Goal: Task Accomplishment & Management: Manage account settings

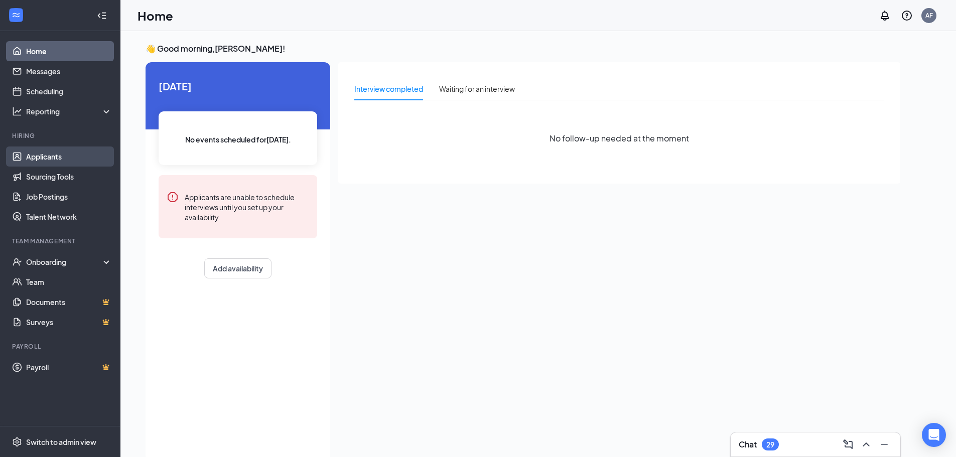
click at [41, 153] on link "Applicants" at bounding box center [69, 157] width 86 height 20
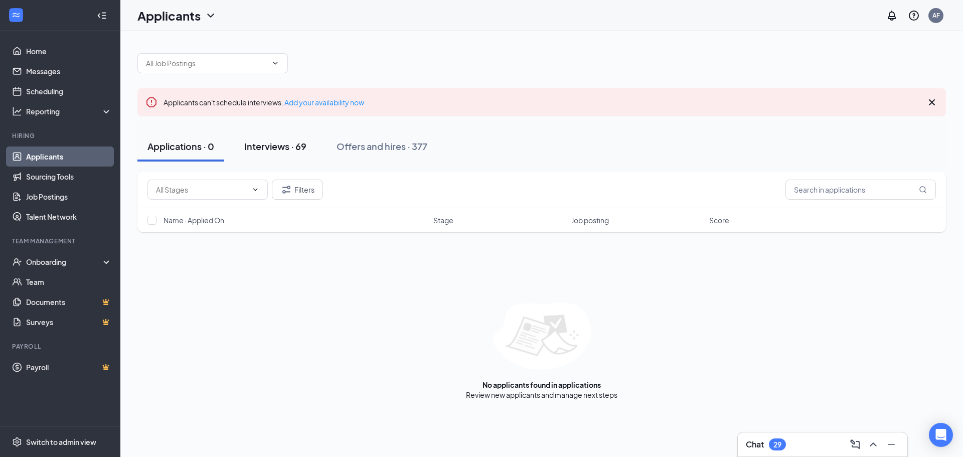
click at [287, 149] on div "Interviews · 69" at bounding box center [275, 146] width 62 height 13
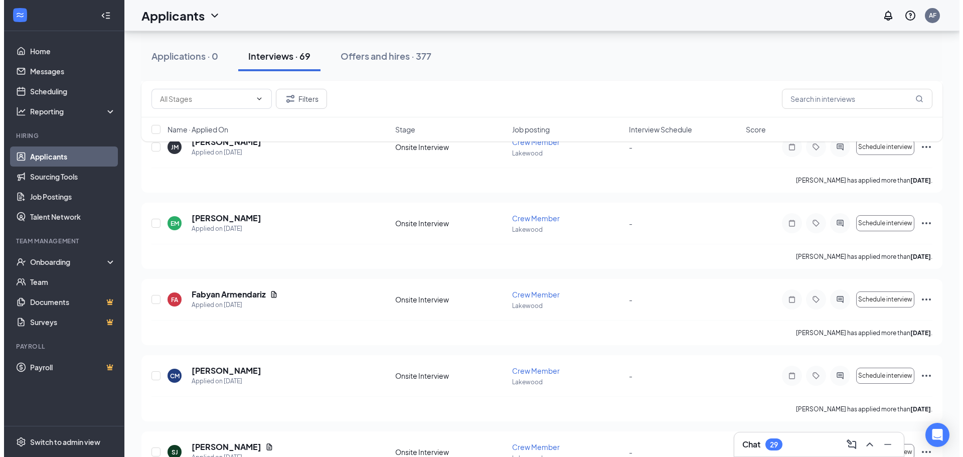
scroll to position [905, 0]
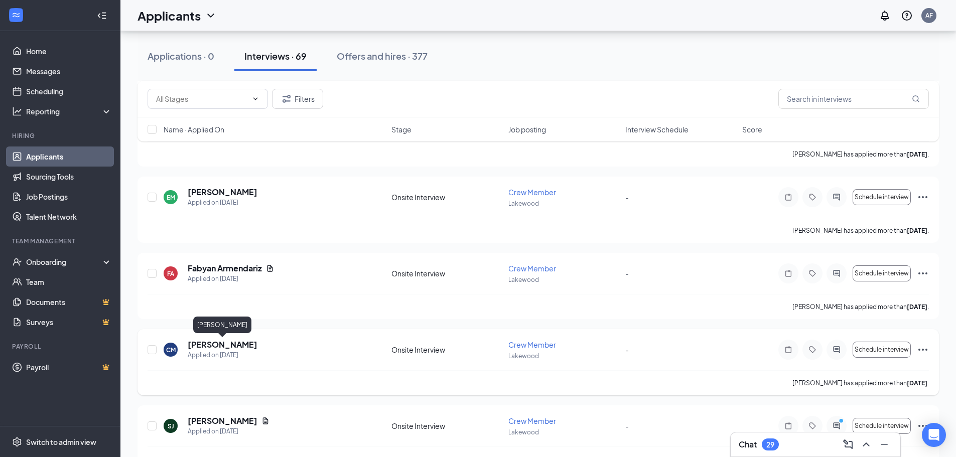
click at [213, 345] on h5 "[PERSON_NAME]" at bounding box center [223, 344] width 70 height 11
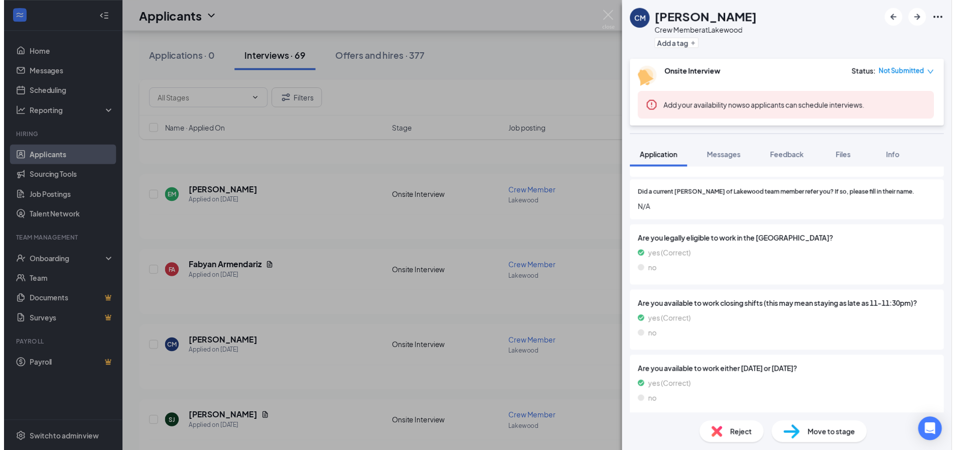
scroll to position [500, 0]
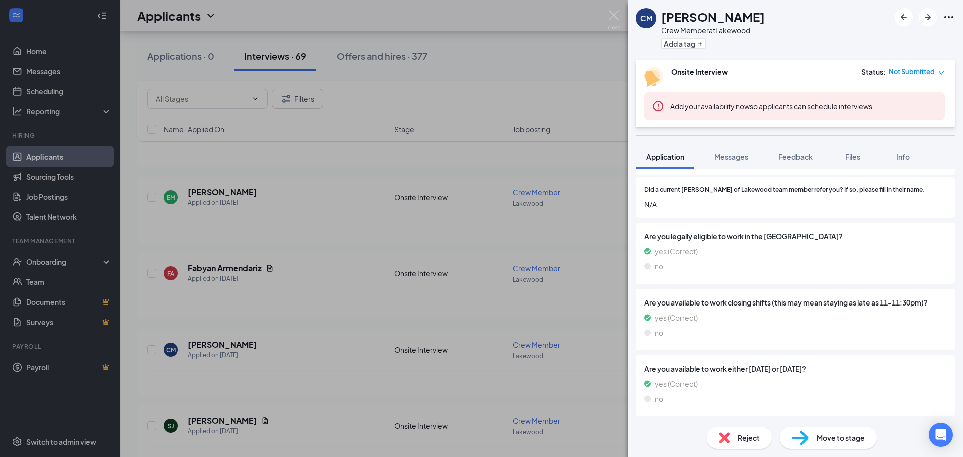
click at [323, 215] on div "CM [PERSON_NAME] Crew Member at [GEOGRAPHIC_DATA] Add a tag Onsite Interview St…" at bounding box center [481, 228] width 963 height 457
click at [505, 62] on div "CM [PERSON_NAME] Crew Member at [GEOGRAPHIC_DATA] Add a tag Onsite Interview St…" at bounding box center [481, 228] width 963 height 457
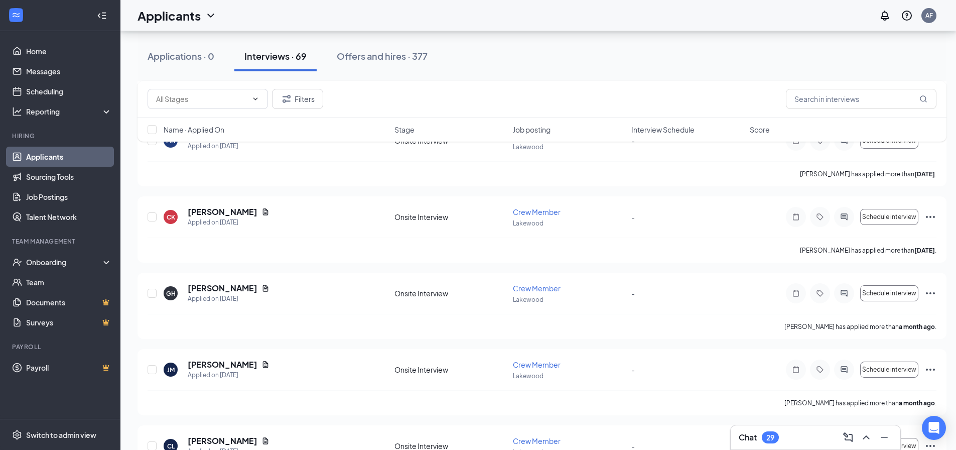
scroll to position [5057, 0]
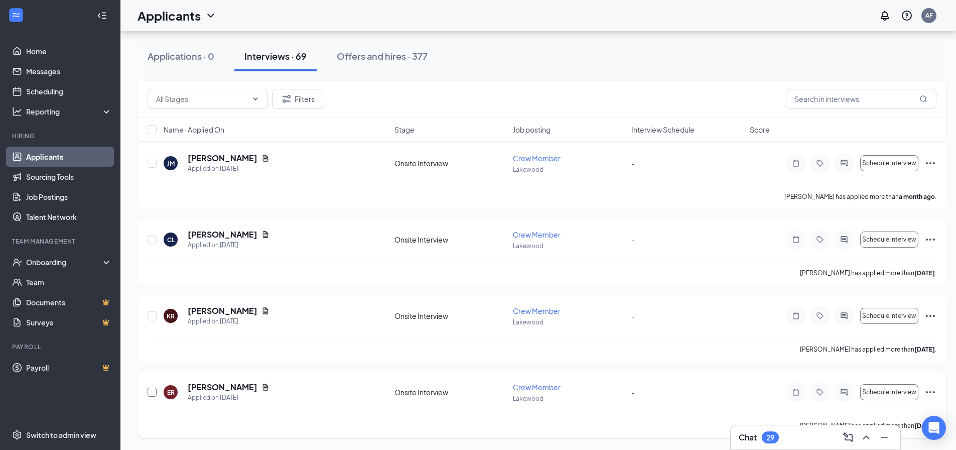
click at [151, 392] on input "checkbox" at bounding box center [152, 391] width 9 height 9
checkbox input "true"
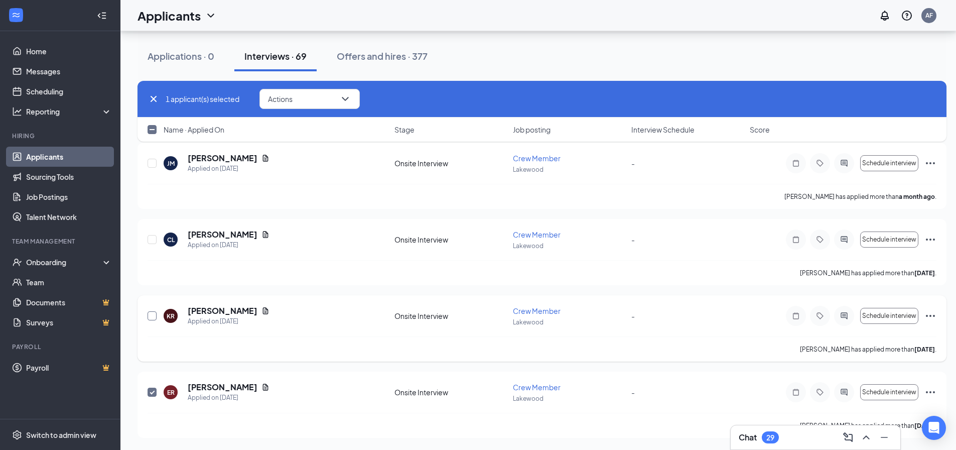
click at [153, 313] on input "checkbox" at bounding box center [152, 315] width 9 height 9
checkbox input "true"
click at [153, 239] on input "checkbox" at bounding box center [152, 239] width 9 height 9
checkbox input "true"
click at [152, 163] on input "checkbox" at bounding box center [152, 163] width 9 height 9
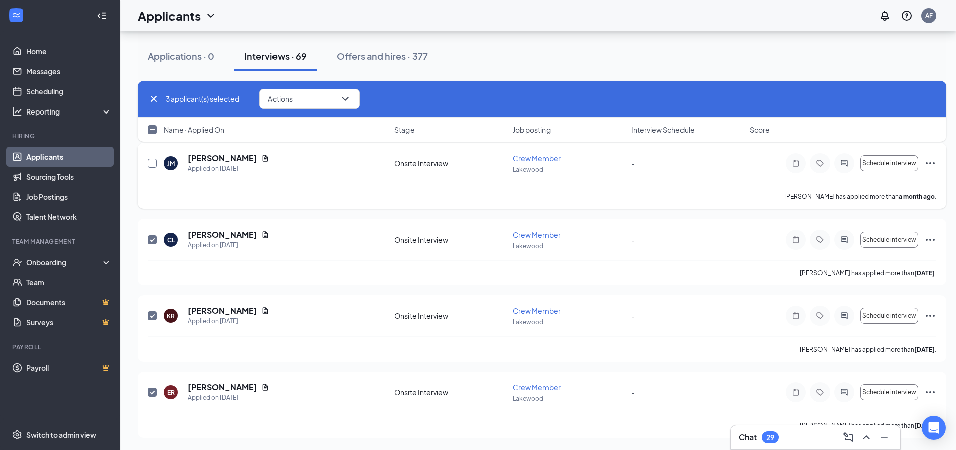
checkbox input "true"
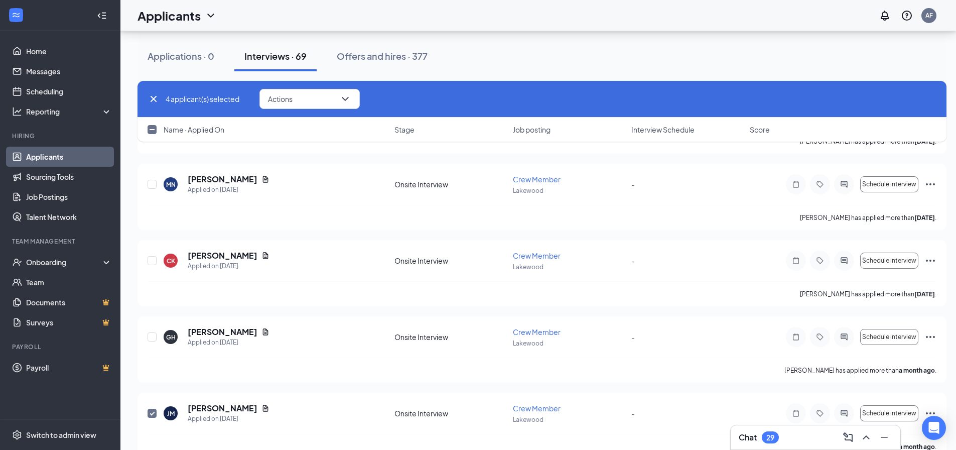
scroll to position [4814, 0]
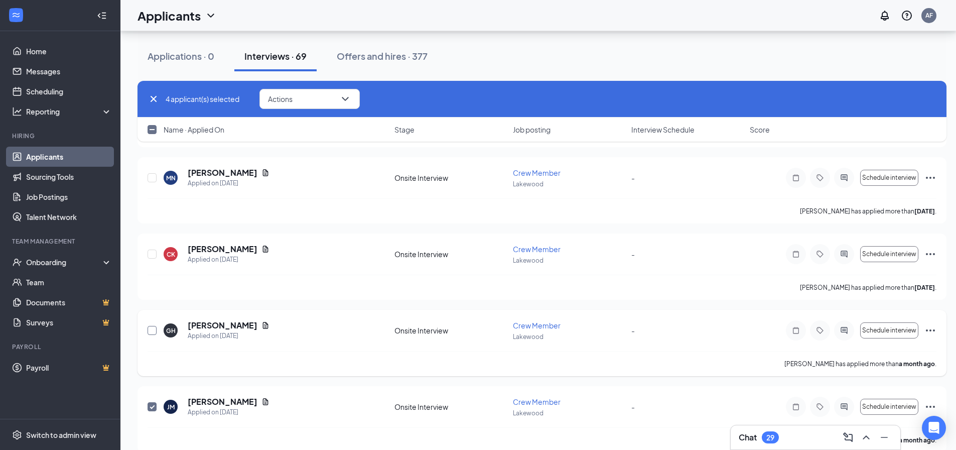
click at [152, 328] on input "checkbox" at bounding box center [152, 330] width 9 height 9
checkbox input "true"
click at [155, 254] on input "checkbox" at bounding box center [152, 253] width 9 height 9
checkbox input "true"
click at [149, 176] on input "checkbox" at bounding box center [152, 177] width 9 height 9
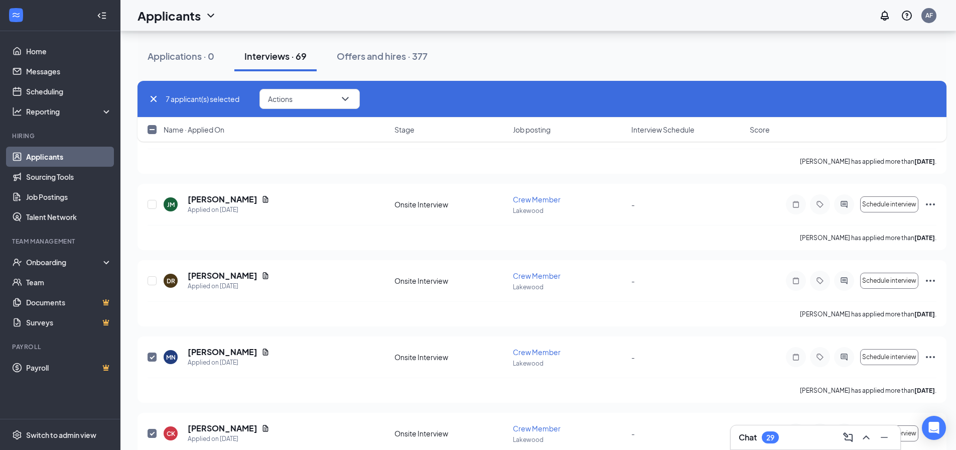
scroll to position [4628, 0]
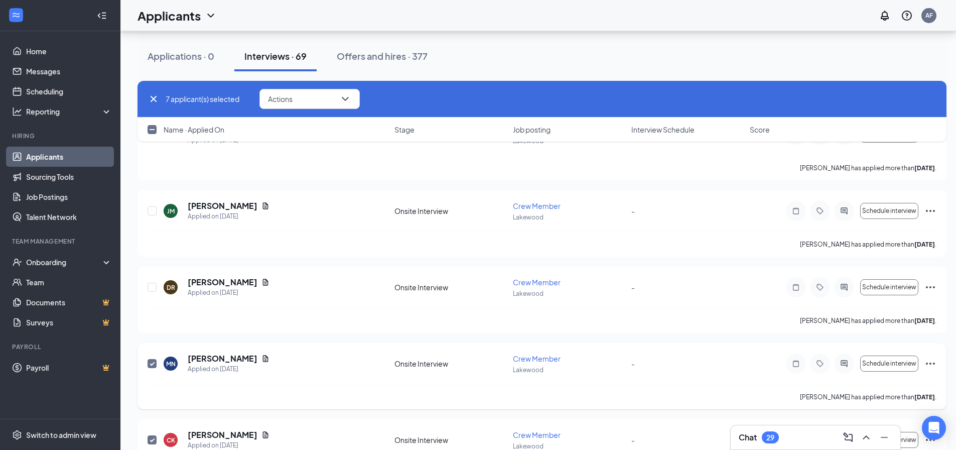
click at [153, 364] on input "checkbox" at bounding box center [152, 363] width 9 height 9
checkbox input "false"
click at [152, 437] on input "checkbox" at bounding box center [152, 439] width 9 height 9
checkbox input "false"
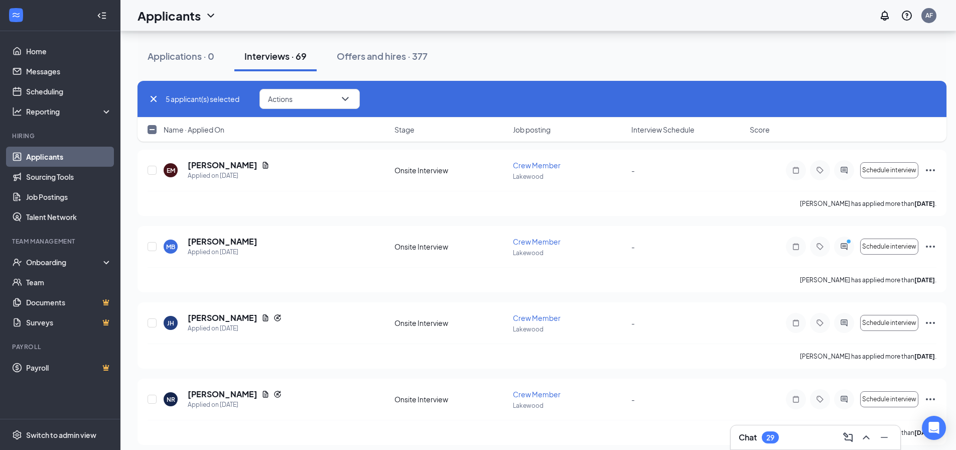
scroll to position [3988, 0]
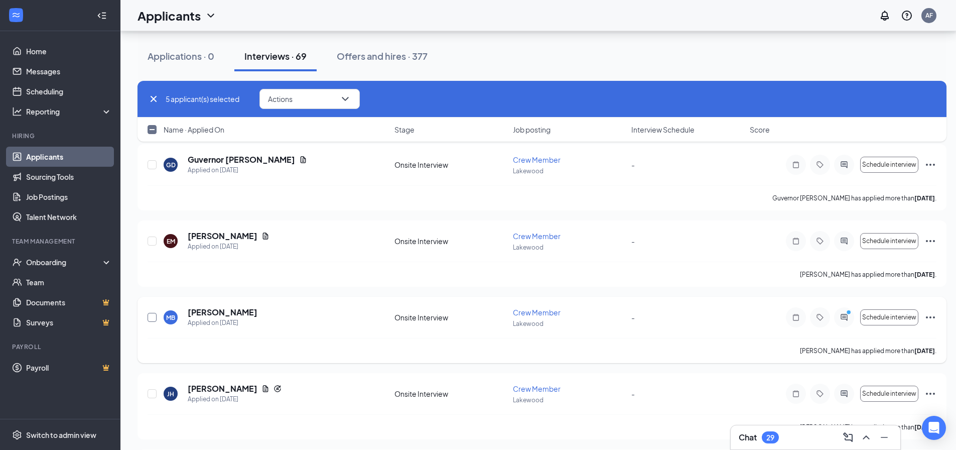
click at [155, 319] on input "checkbox" at bounding box center [152, 317] width 9 height 9
checkbox input "true"
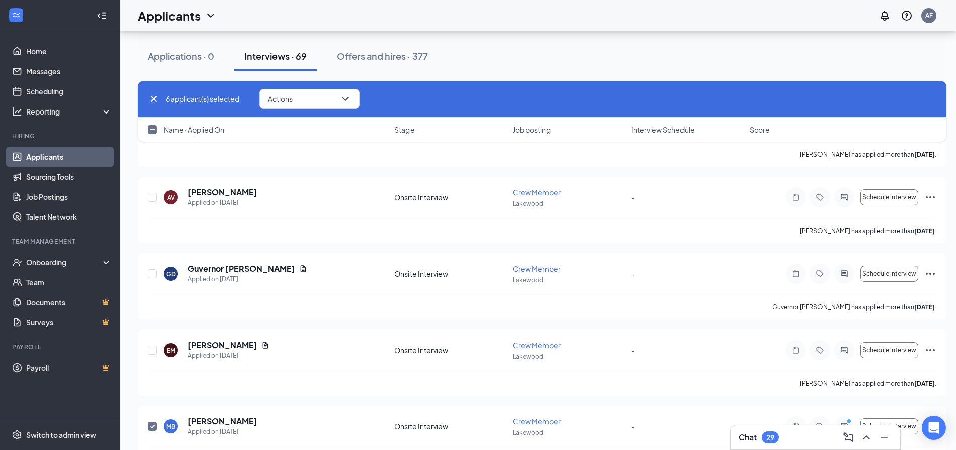
scroll to position [3847, 0]
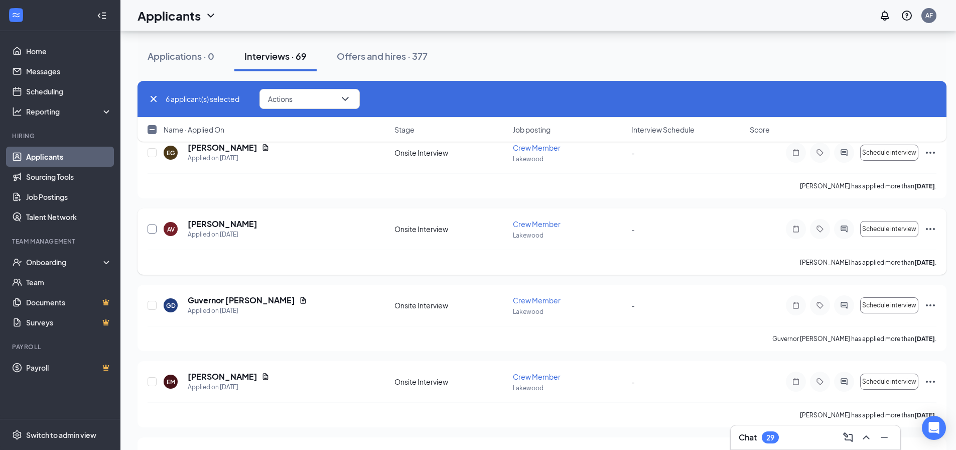
click at [154, 224] on input "checkbox" at bounding box center [152, 228] width 9 height 9
checkbox input "true"
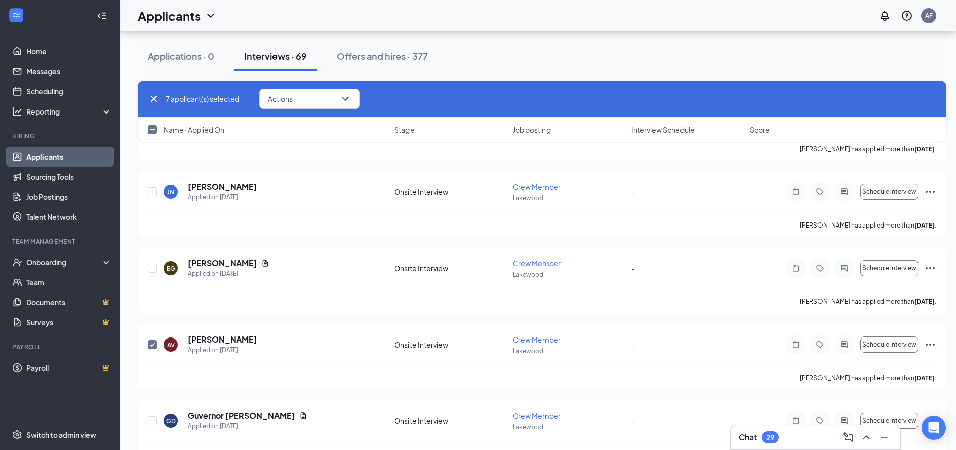
scroll to position [3662, 0]
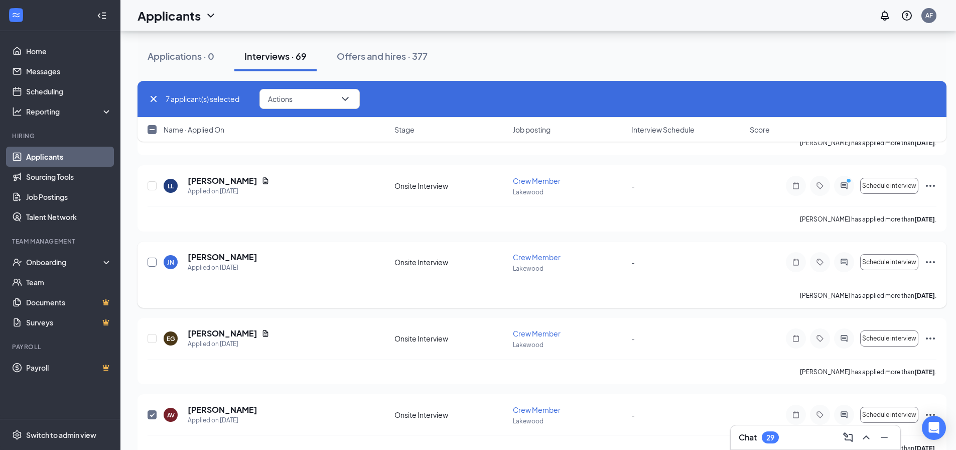
click at [152, 261] on input "checkbox" at bounding box center [152, 261] width 9 height 9
checkbox input "true"
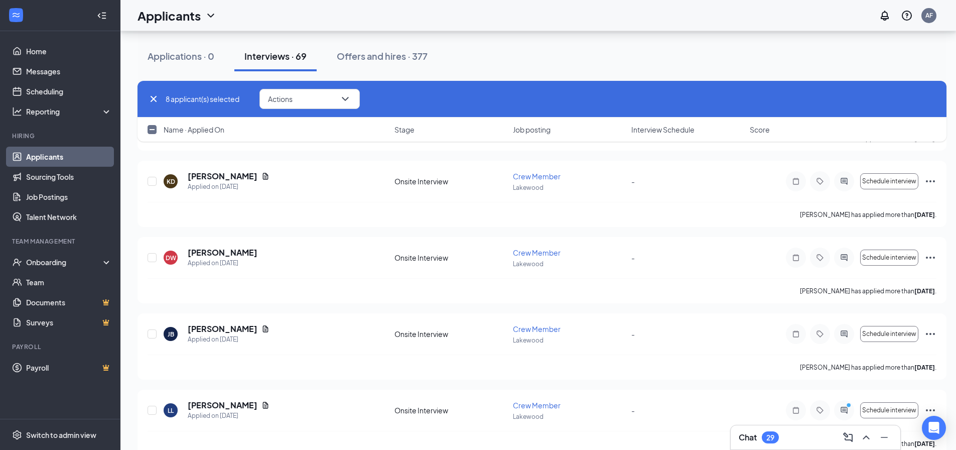
scroll to position [3386, 0]
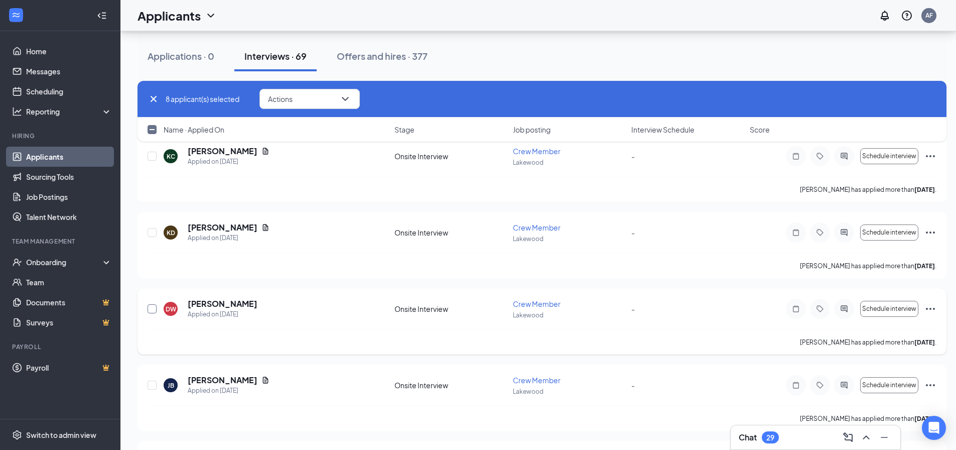
drag, startPoint x: 154, startPoint y: 309, endPoint x: 287, endPoint y: 319, distance: 132.9
click at [154, 309] on input "checkbox" at bounding box center [152, 308] width 9 height 9
checkbox input "true"
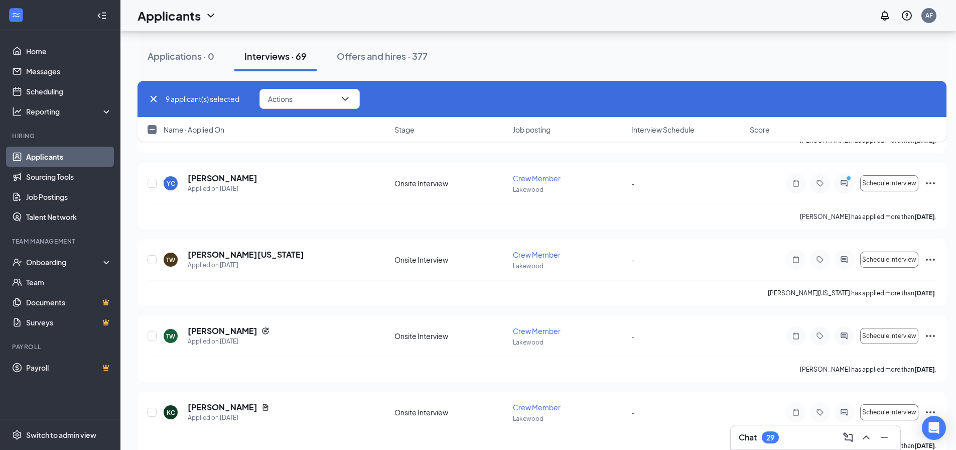
scroll to position [3092, 0]
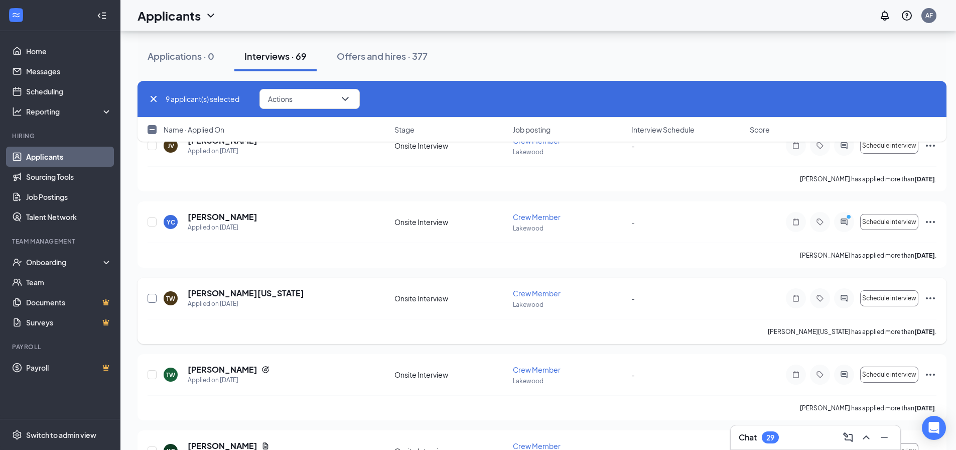
click at [153, 297] on input "checkbox" at bounding box center [152, 298] width 9 height 9
checkbox input "true"
click at [155, 221] on input "checkbox" at bounding box center [152, 221] width 9 height 9
checkbox input "true"
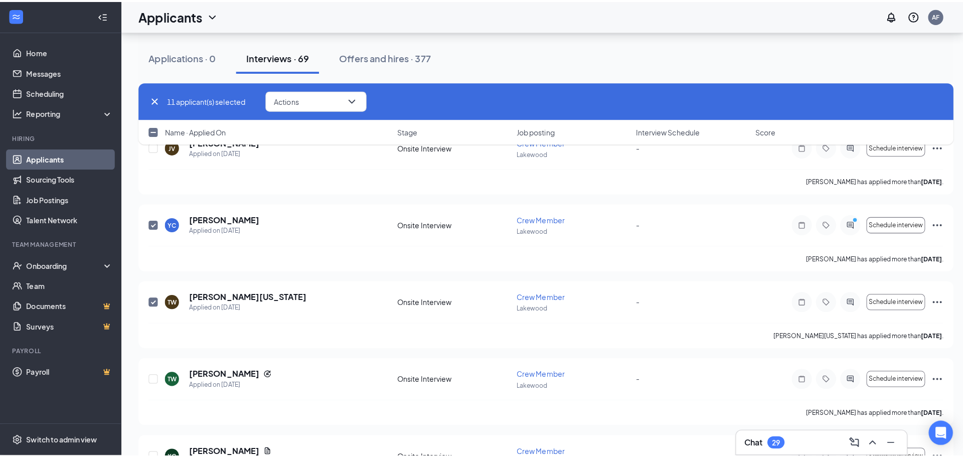
scroll to position [2970, 0]
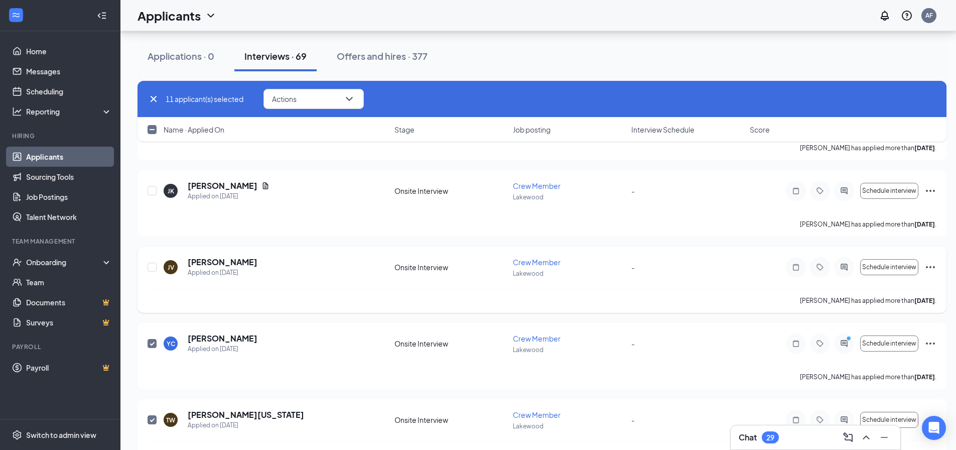
click at [147, 271] on div "JV [PERSON_NAME] Applied on [DATE] Onsite Interview Crew Member Lakewood - Sche…" at bounding box center [541, 279] width 809 height 66
click at [151, 269] on input "checkbox" at bounding box center [152, 266] width 9 height 9
click at [847, 344] on icon "ActiveChat" at bounding box center [843, 343] width 7 height 7
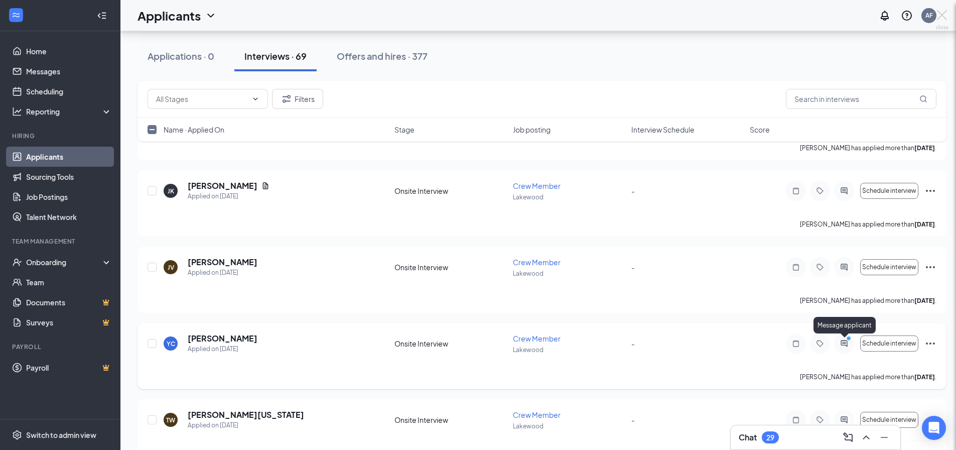
checkbox input "false"
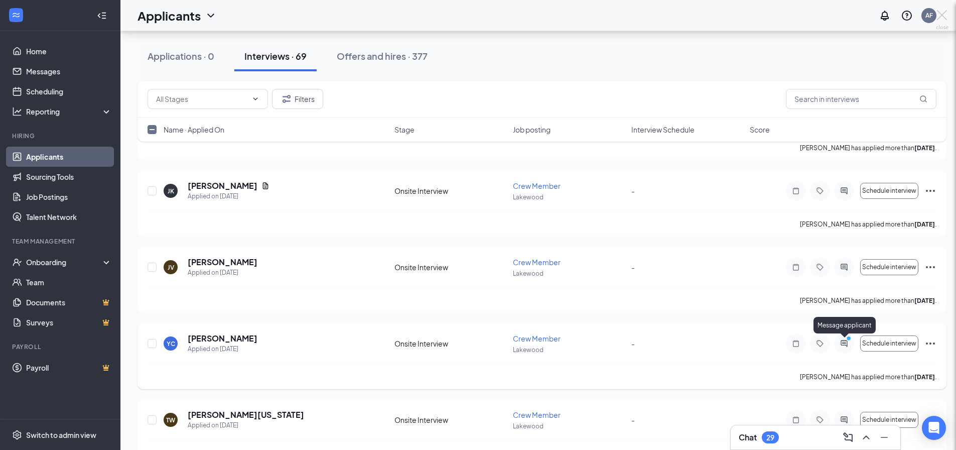
checkbox input "false"
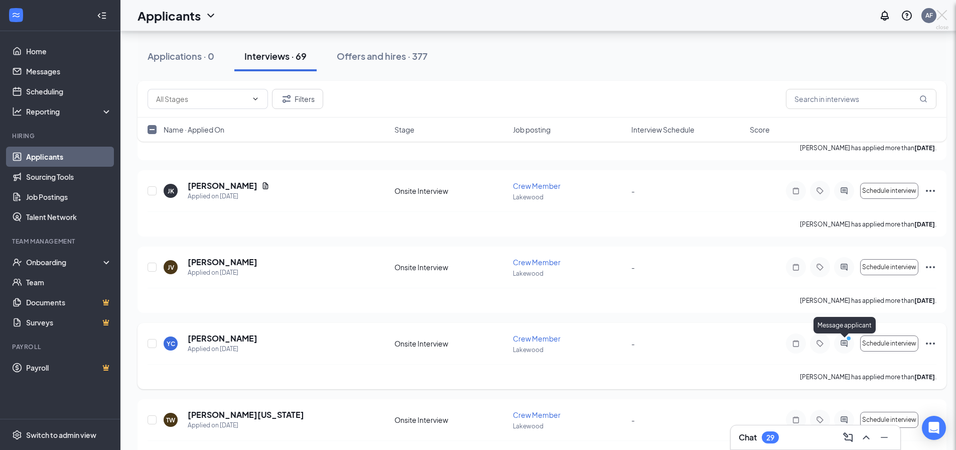
checkbox input "false"
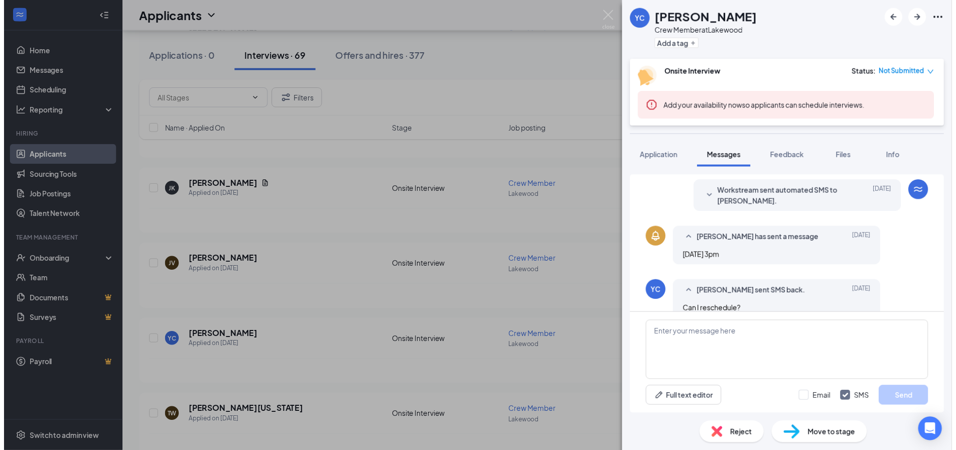
scroll to position [263, 0]
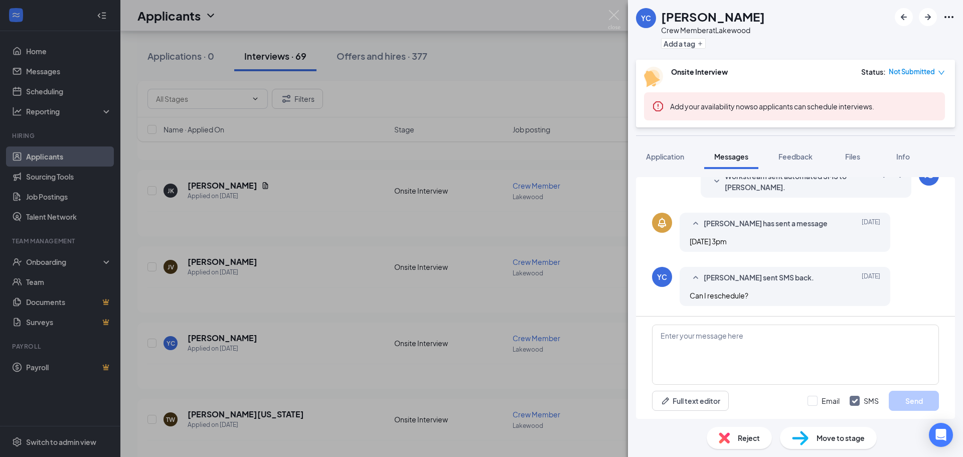
click at [153, 344] on div "YC [PERSON_NAME] Crew Member at [GEOGRAPHIC_DATA] Add a tag Onsite Interview St…" at bounding box center [481, 228] width 963 height 457
click at [580, 74] on div "YC [PERSON_NAME] Crew Member at [GEOGRAPHIC_DATA] Add a tag Onsite Interview St…" at bounding box center [481, 228] width 963 height 457
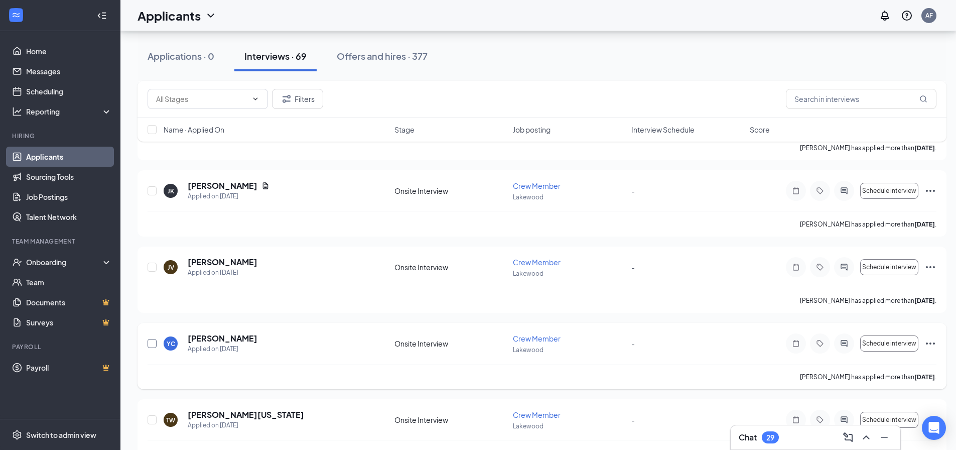
click at [155, 344] on input "checkbox" at bounding box center [152, 343] width 9 height 9
checkbox input "true"
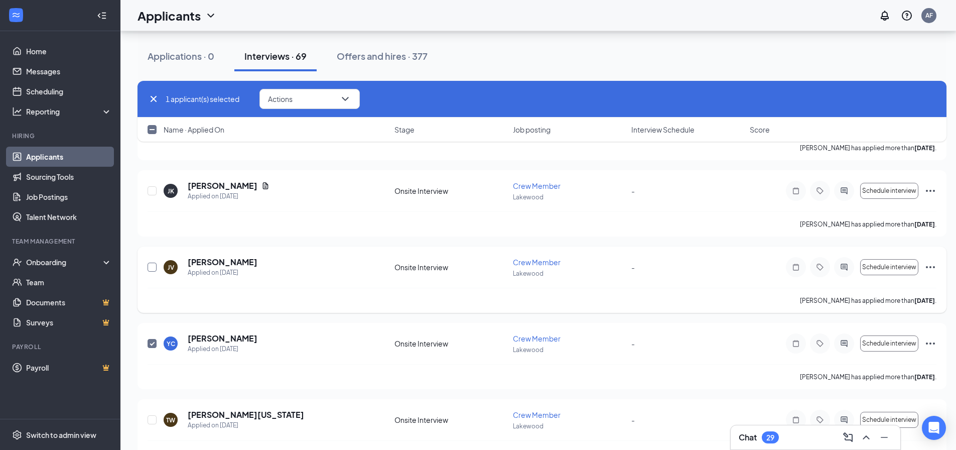
click at [154, 268] on input "checkbox" at bounding box center [152, 266] width 9 height 9
checkbox input "true"
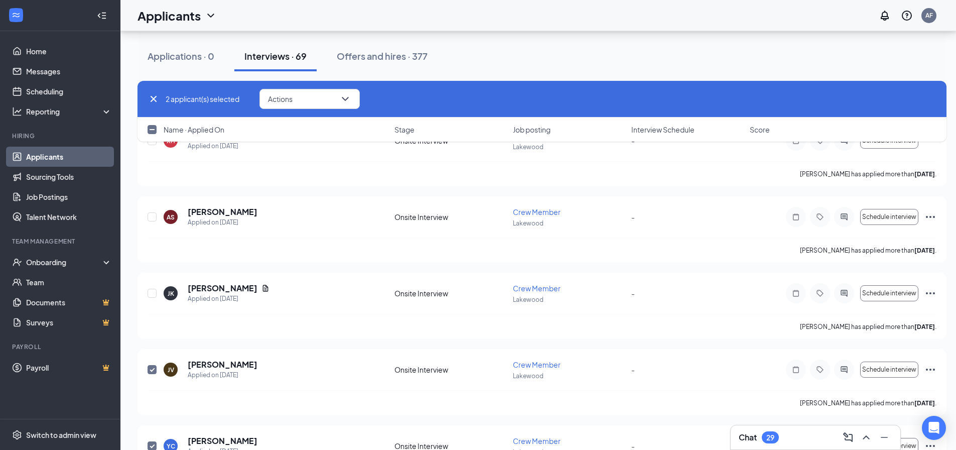
scroll to position [2759, 0]
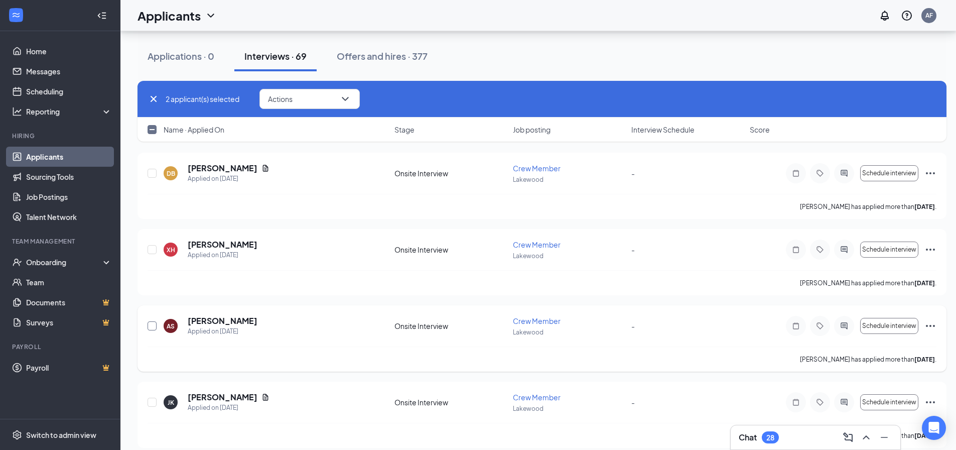
click at [152, 323] on input "checkbox" at bounding box center [152, 325] width 9 height 9
checkbox input "true"
click at [150, 249] on input "checkbox" at bounding box center [152, 249] width 9 height 9
checkbox input "true"
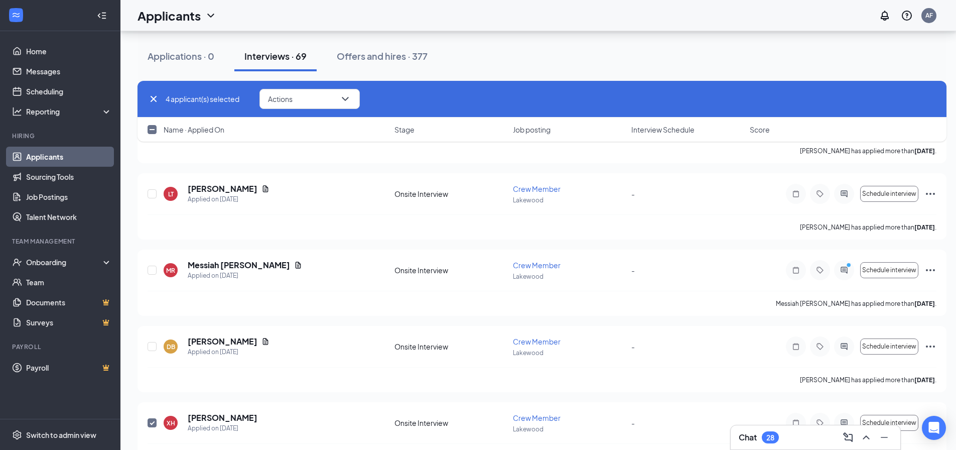
scroll to position [2458, 0]
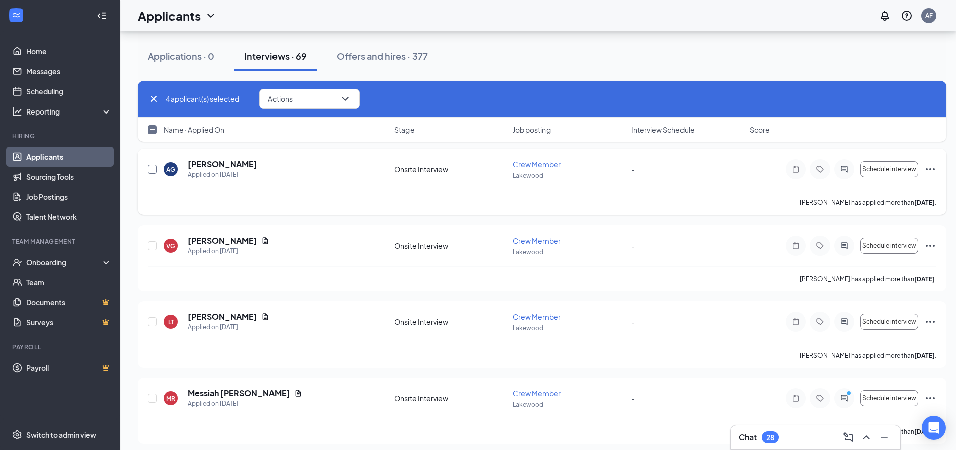
click at [155, 167] on input "checkbox" at bounding box center [152, 169] width 9 height 9
checkbox input "true"
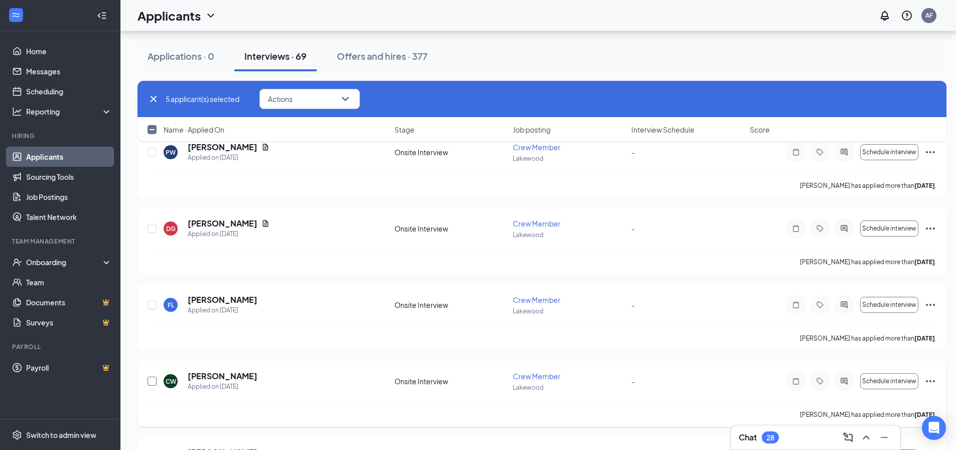
click at [152, 381] on input "checkbox" at bounding box center [152, 380] width 9 height 9
checkbox input "true"
click at [154, 304] on input "checkbox" at bounding box center [152, 304] width 9 height 9
checkbox input "true"
drag, startPoint x: 151, startPoint y: 228, endPoint x: 136, endPoint y: 171, distance: 59.1
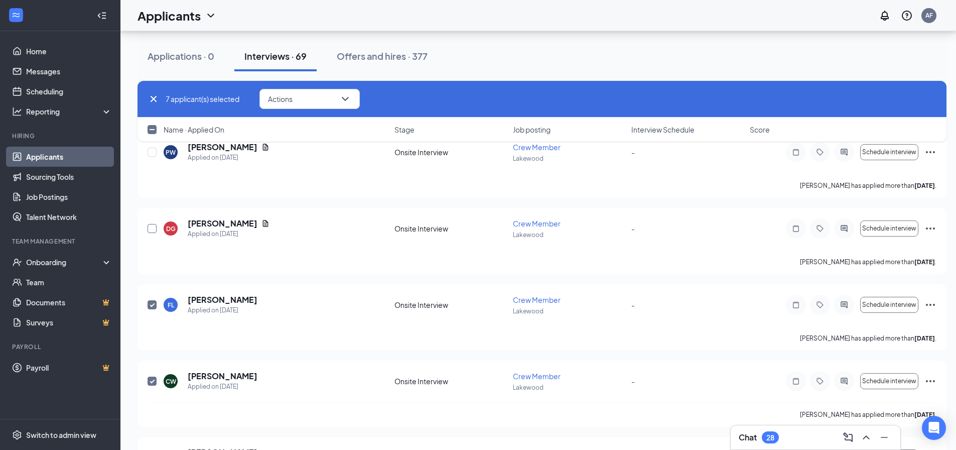
click at [152, 228] on input "checkbox" at bounding box center [152, 228] width 9 height 9
click at [150, 230] on input "checkbox" at bounding box center [152, 228] width 9 height 9
checkbox input "false"
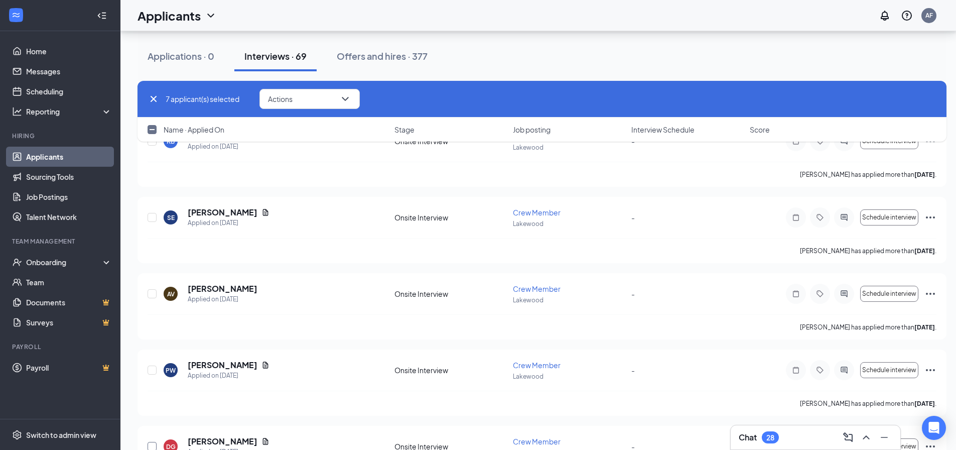
scroll to position [1940, 0]
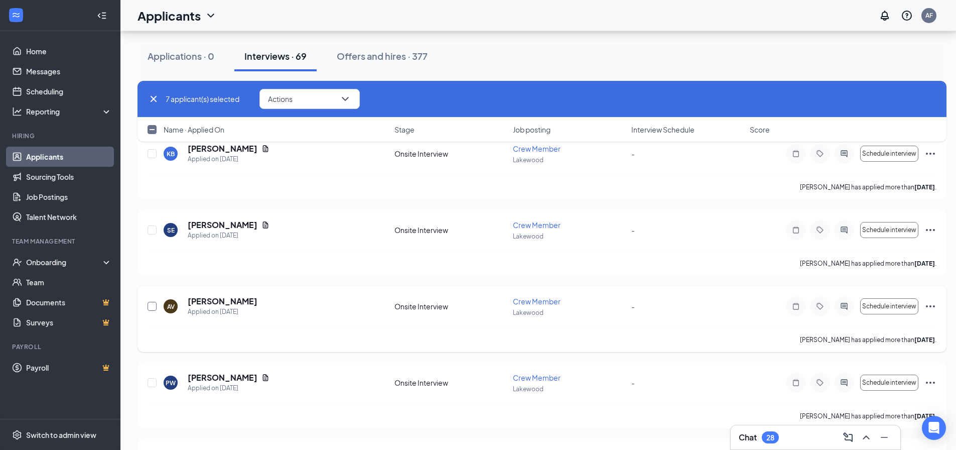
click at [153, 307] on input "checkbox" at bounding box center [152, 306] width 9 height 9
checkbox input "true"
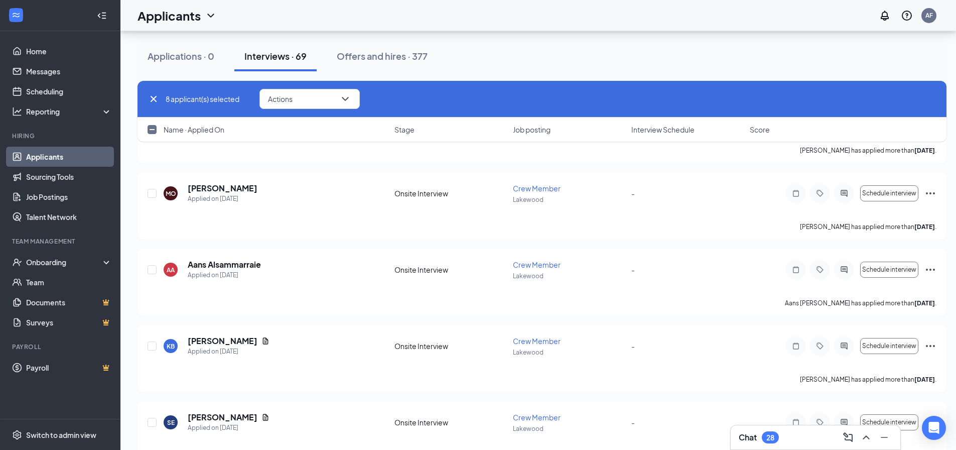
scroll to position [1690, 0]
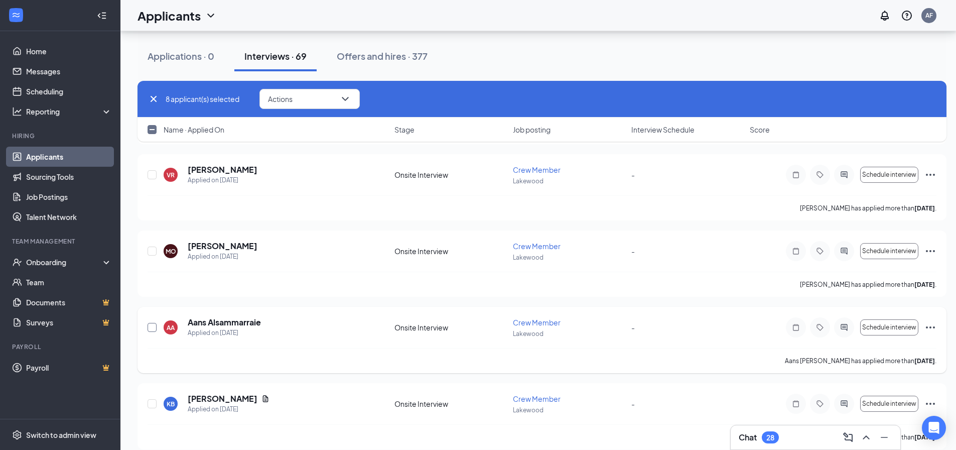
click at [155, 327] on input "checkbox" at bounding box center [152, 327] width 9 height 9
checkbox input "true"
click at [152, 251] on input "checkbox" at bounding box center [152, 250] width 9 height 9
checkbox input "true"
click at [155, 174] on input "checkbox" at bounding box center [152, 174] width 9 height 9
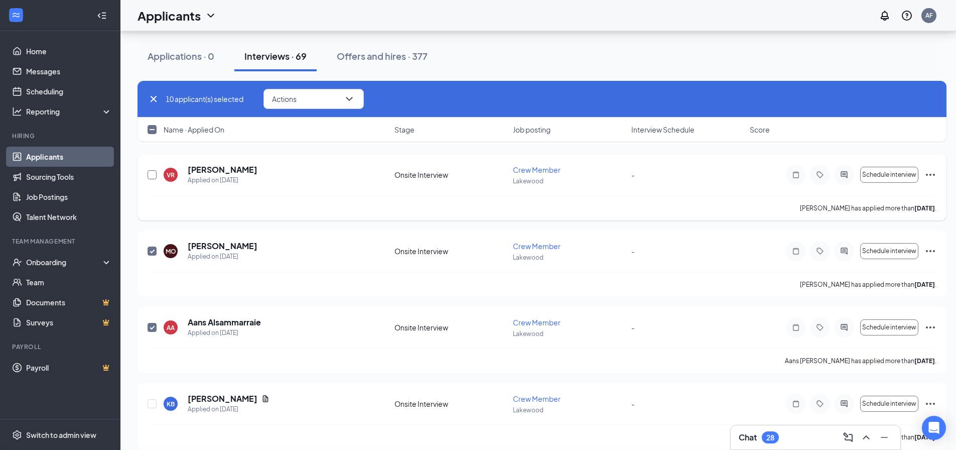
checkbox input "true"
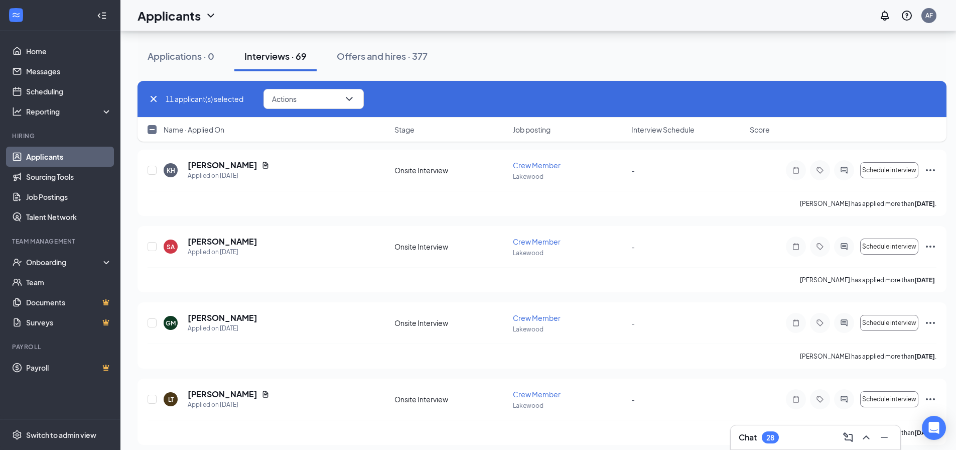
scroll to position [1383, 0]
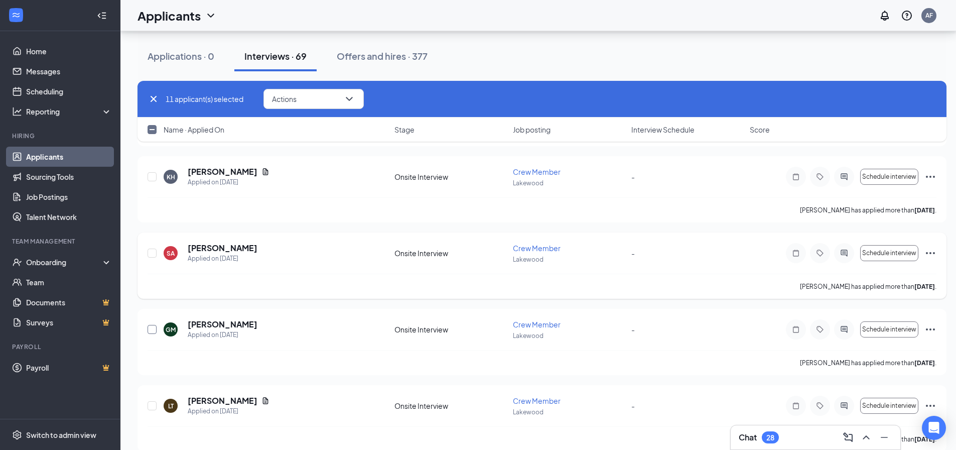
drag, startPoint x: 149, startPoint y: 327, endPoint x: 157, endPoint y: 281, distance: 46.8
click at [149, 327] on input "checkbox" at bounding box center [152, 329] width 9 height 9
checkbox input "true"
click at [155, 257] on input "checkbox" at bounding box center [152, 252] width 9 height 9
checkbox input "true"
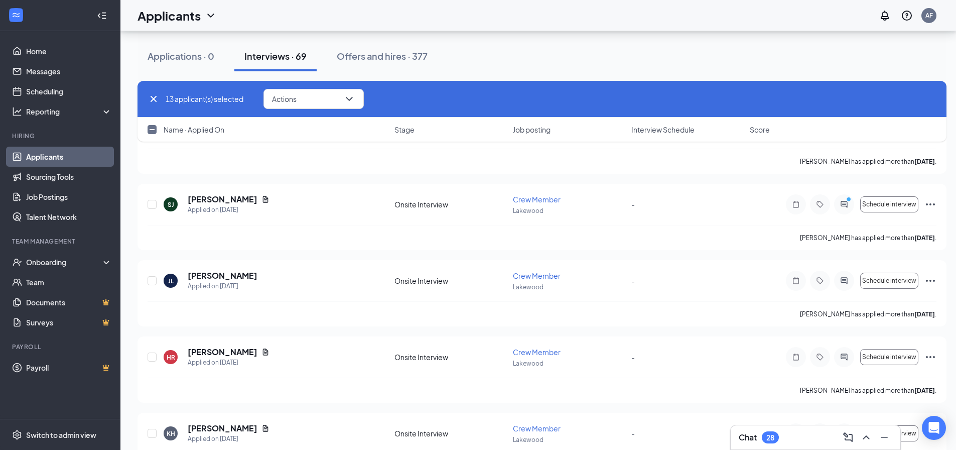
scroll to position [1088, 0]
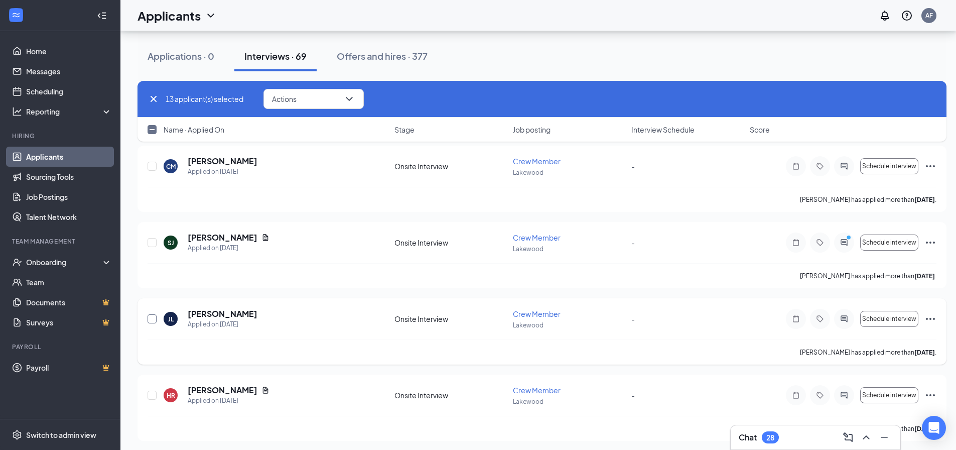
click at [156, 319] on input "checkbox" at bounding box center [152, 318] width 9 height 9
checkbox input "true"
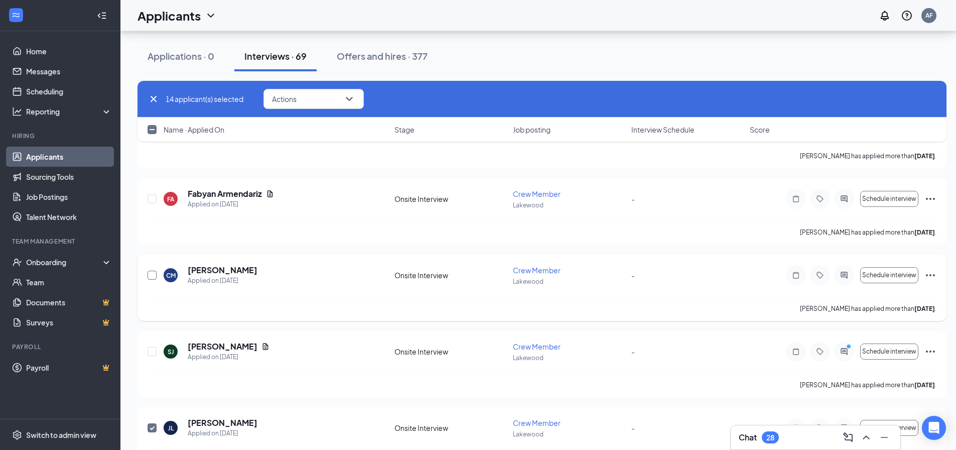
click at [151, 275] on input "checkbox" at bounding box center [152, 274] width 9 height 9
checkbox input "true"
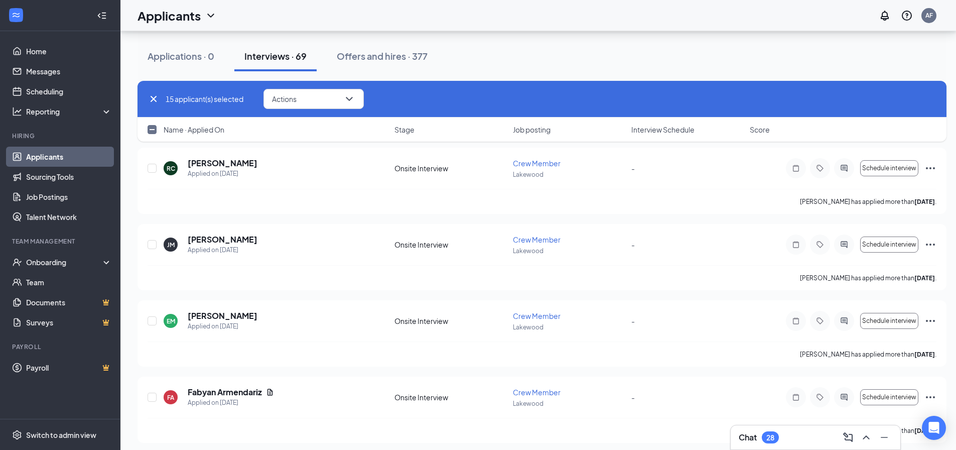
scroll to position [762, 0]
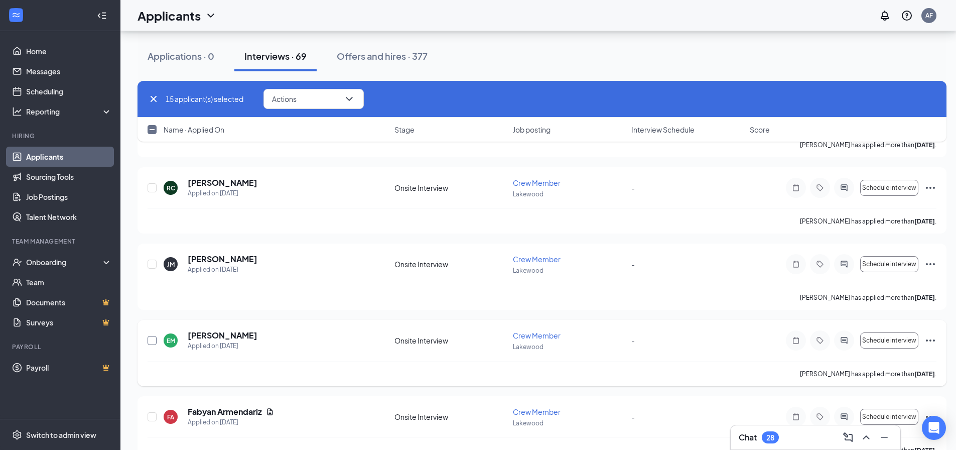
click at [151, 338] on input "checkbox" at bounding box center [152, 340] width 9 height 9
checkbox input "true"
click at [152, 263] on input "checkbox" at bounding box center [152, 263] width 9 height 9
checkbox input "true"
click at [152, 187] on input "checkbox" at bounding box center [152, 187] width 9 height 9
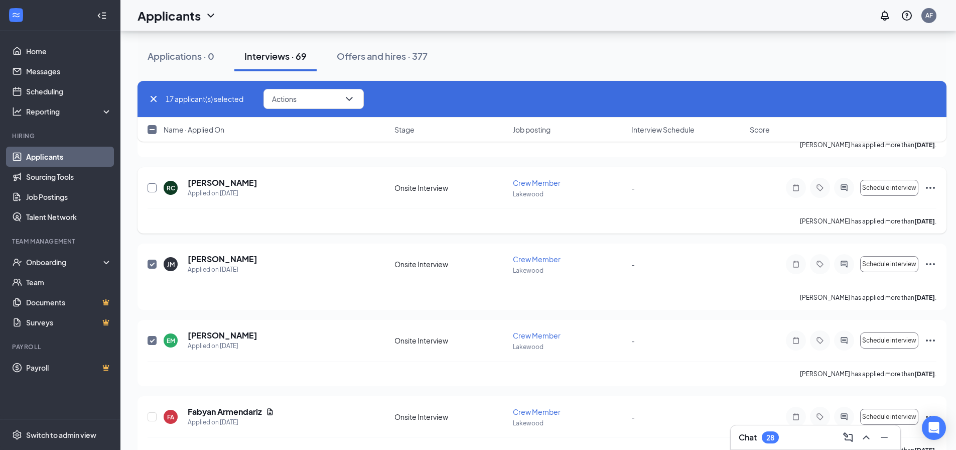
checkbox input "true"
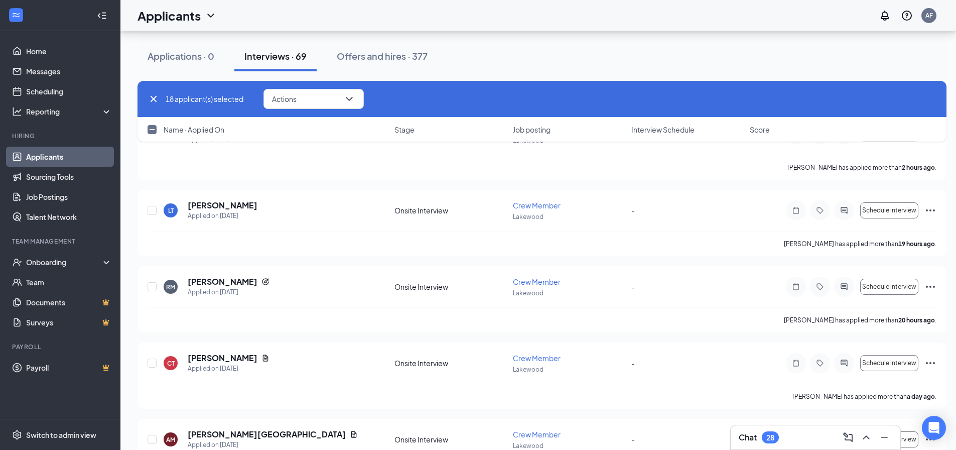
scroll to position [230, 0]
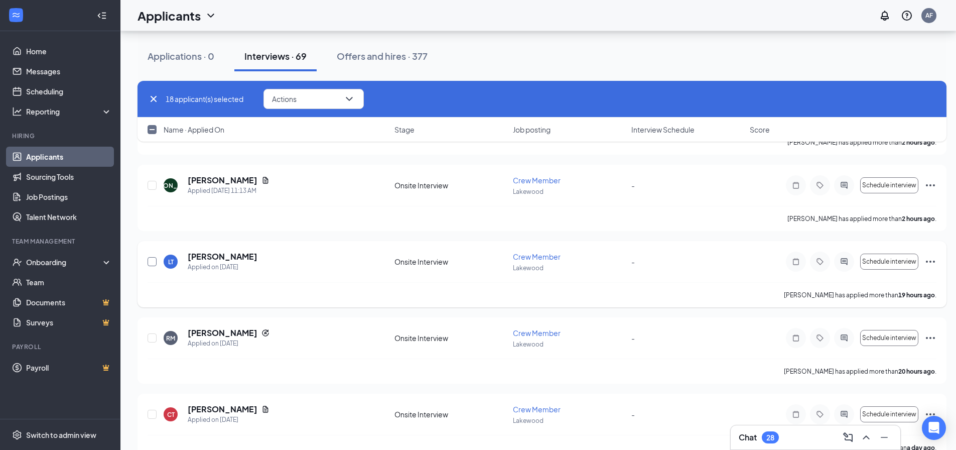
click at [150, 263] on input "checkbox" at bounding box center [152, 261] width 9 height 9
checkbox input "true"
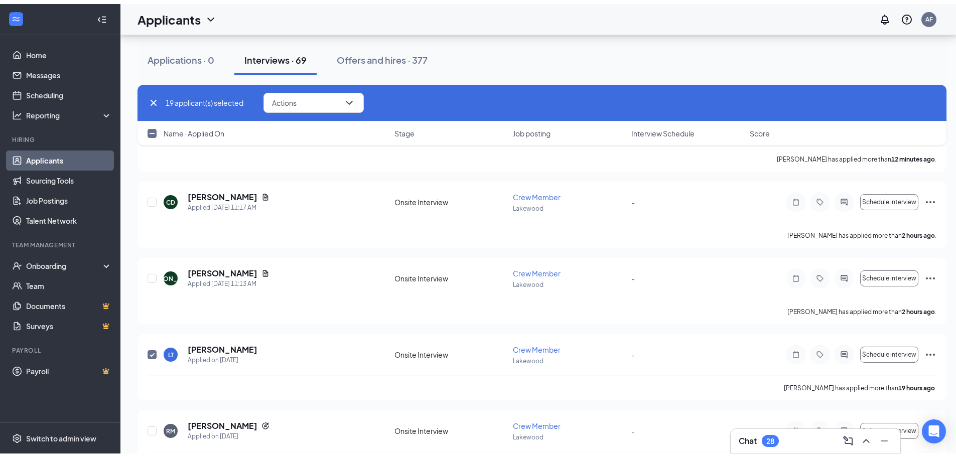
scroll to position [64, 0]
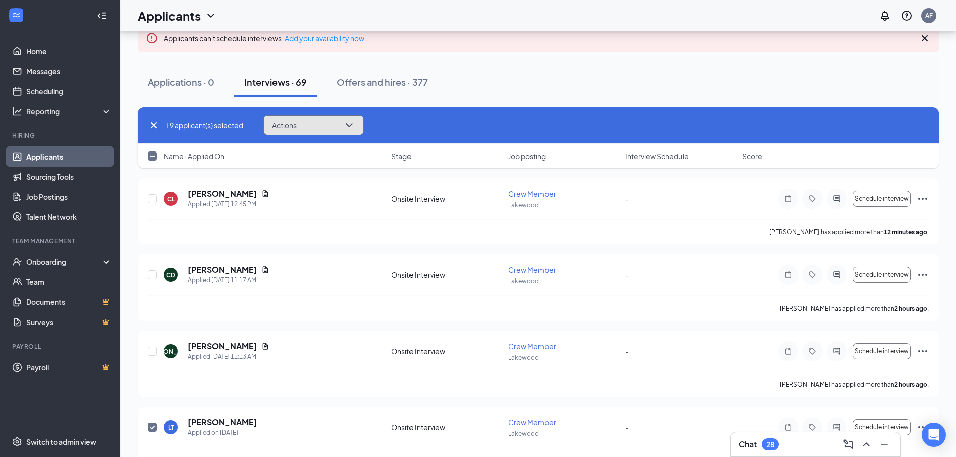
click at [338, 128] on button "Actions" at bounding box center [313, 125] width 100 height 20
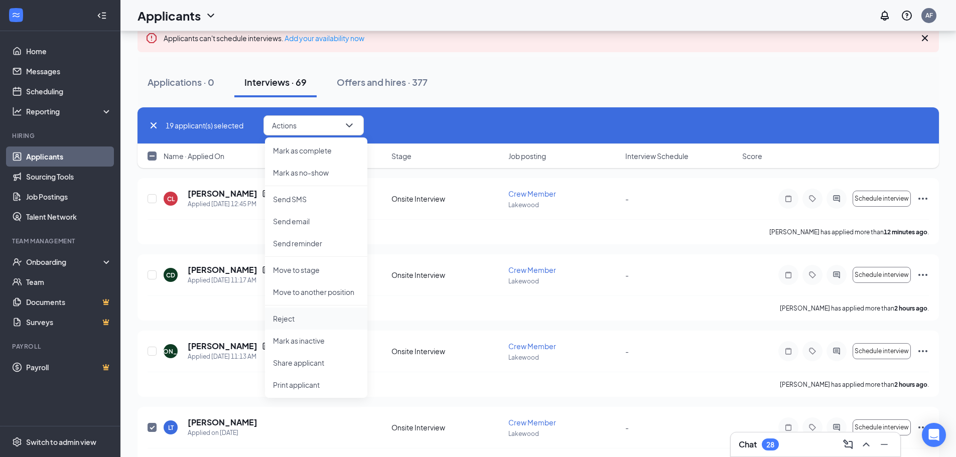
click at [303, 322] on p "Reject" at bounding box center [316, 319] width 86 height 10
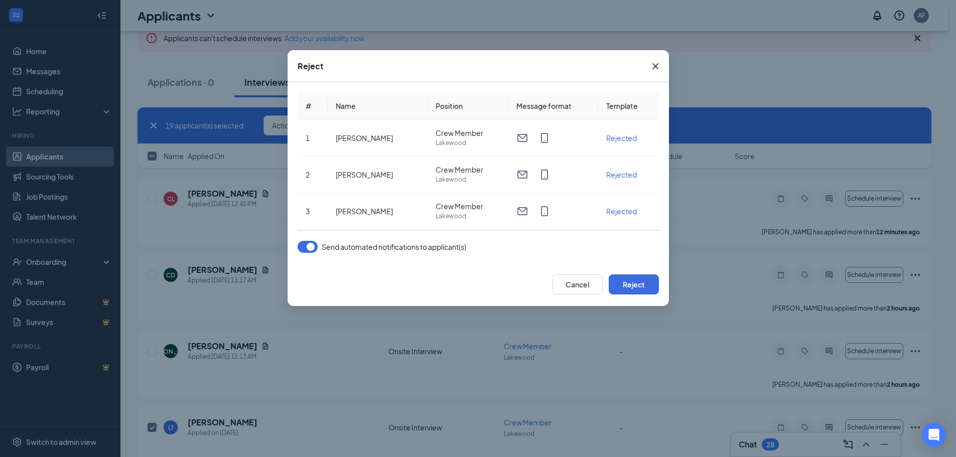
click at [309, 246] on button "button" at bounding box center [308, 247] width 20 height 12
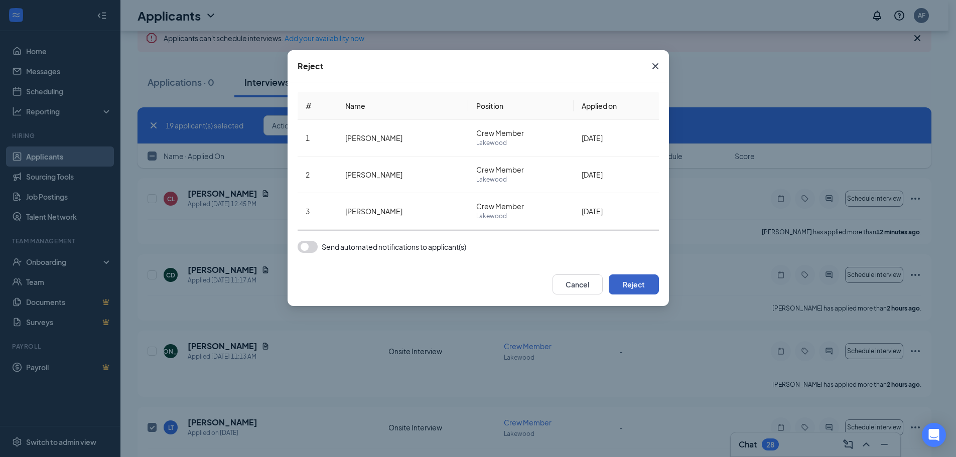
click at [644, 282] on button "Reject" at bounding box center [634, 284] width 50 height 20
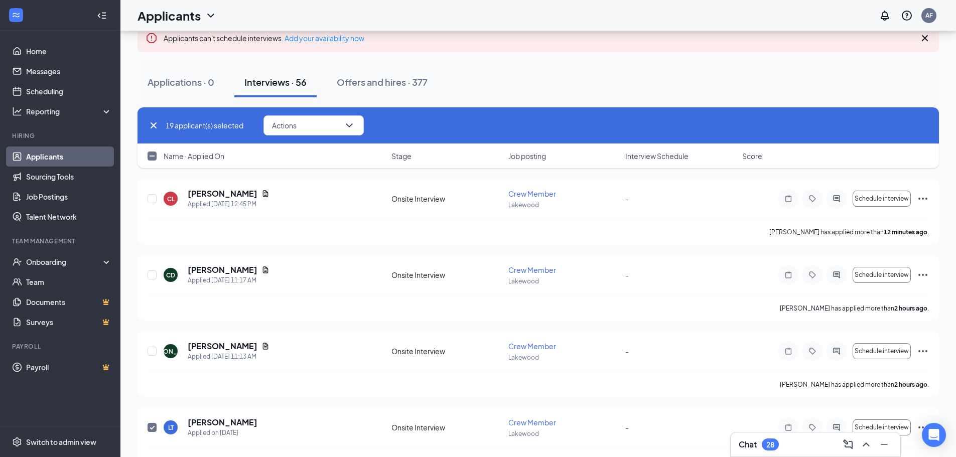
checkbox input "false"
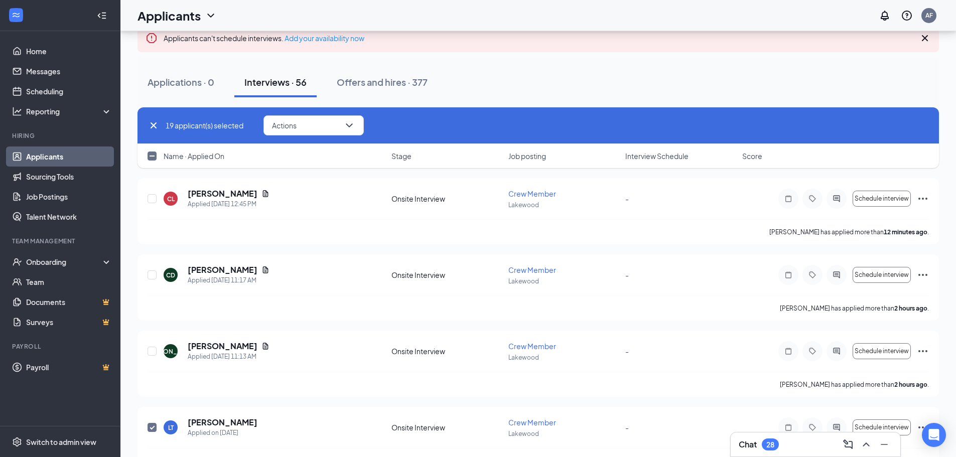
checkbox input "false"
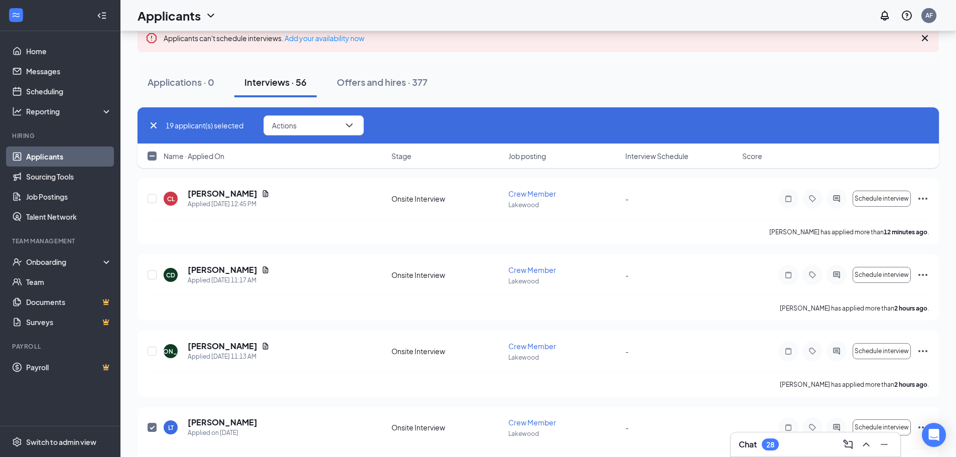
checkbox input "false"
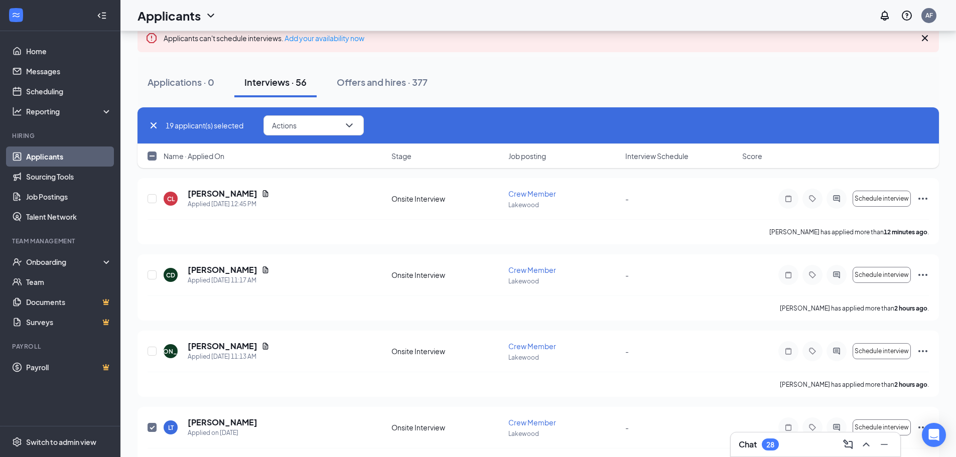
checkbox input "false"
drag, startPoint x: 881, startPoint y: 187, endPoint x: 209, endPoint y: 421, distance: 712.0
click at [152, 430] on input "checkbox" at bounding box center [152, 427] width 9 height 9
checkbox input "false"
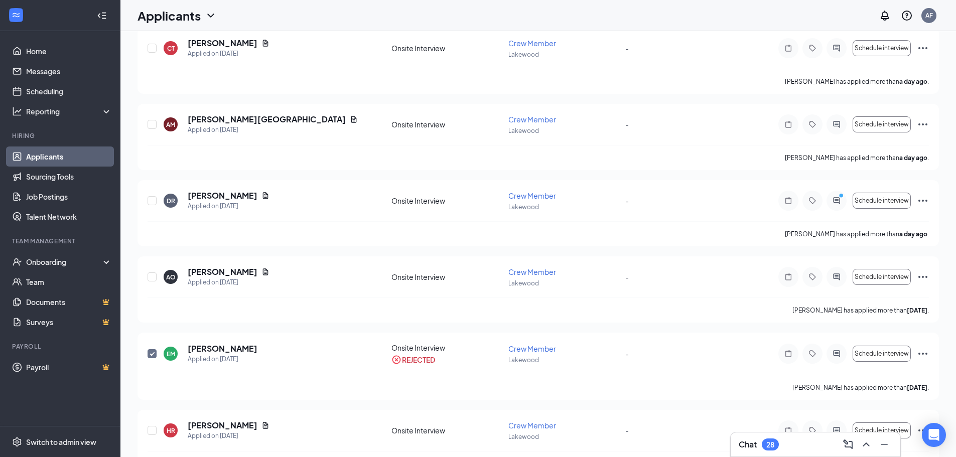
scroll to position [0, 0]
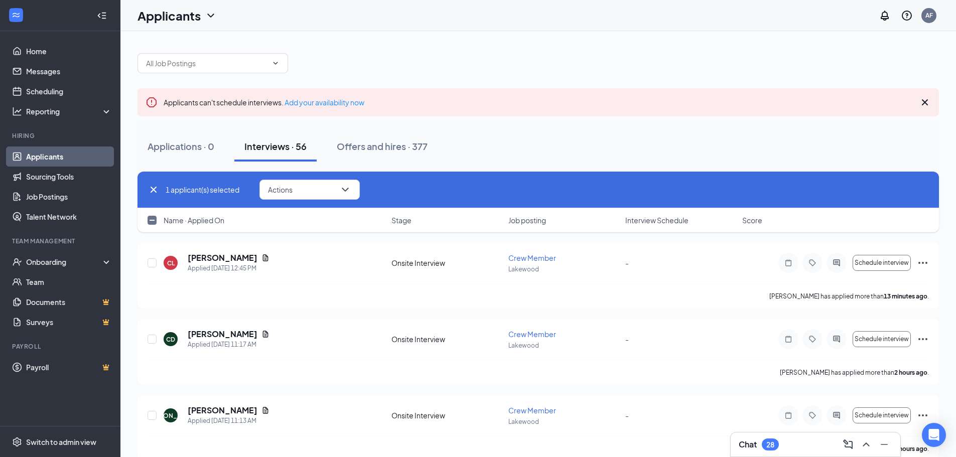
click at [269, 146] on div "Interviews · 56" at bounding box center [275, 146] width 62 height 13
